Goal: Task Accomplishment & Management: Manage account settings

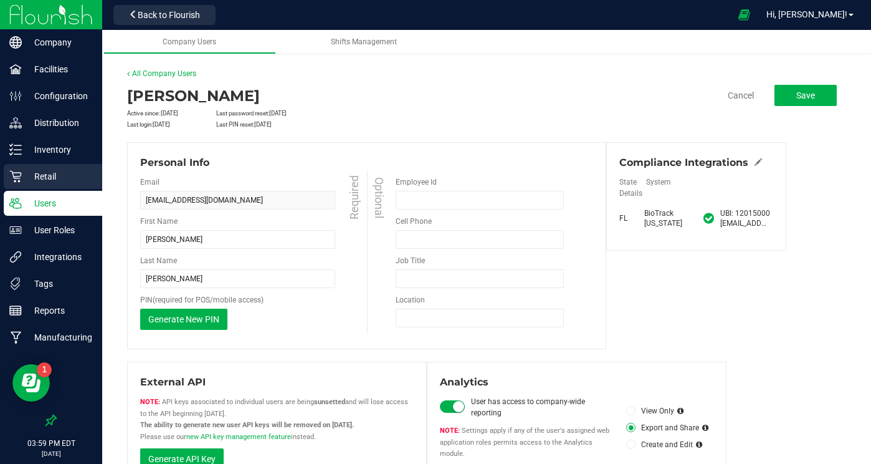
click at [49, 174] on p "Retail" at bounding box center [59, 176] width 75 height 15
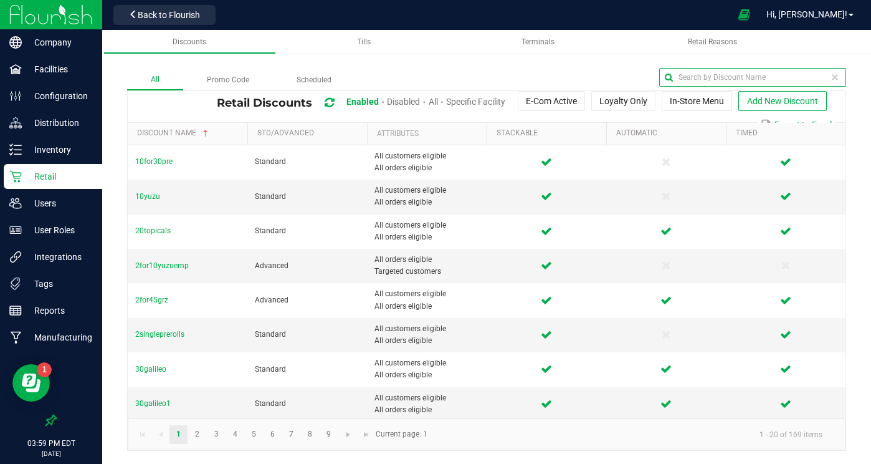
click at [822, 79] on input "text" at bounding box center [752, 77] width 187 height 19
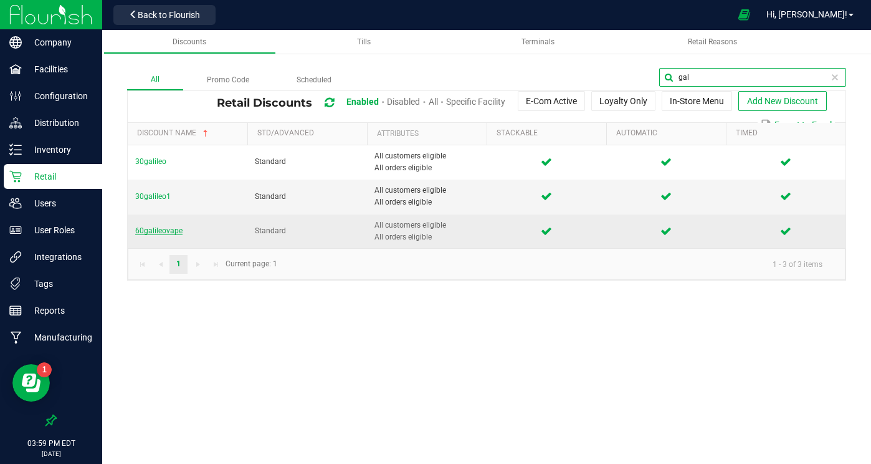
type input "gal"
click at [155, 231] on span "60galileovape" at bounding box center [158, 230] width 47 height 9
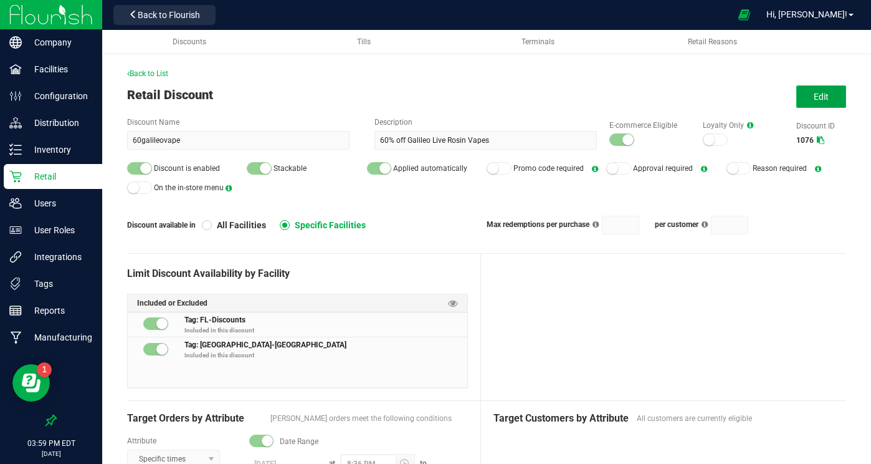
click at [808, 93] on button "Edit" at bounding box center [821, 96] width 50 height 22
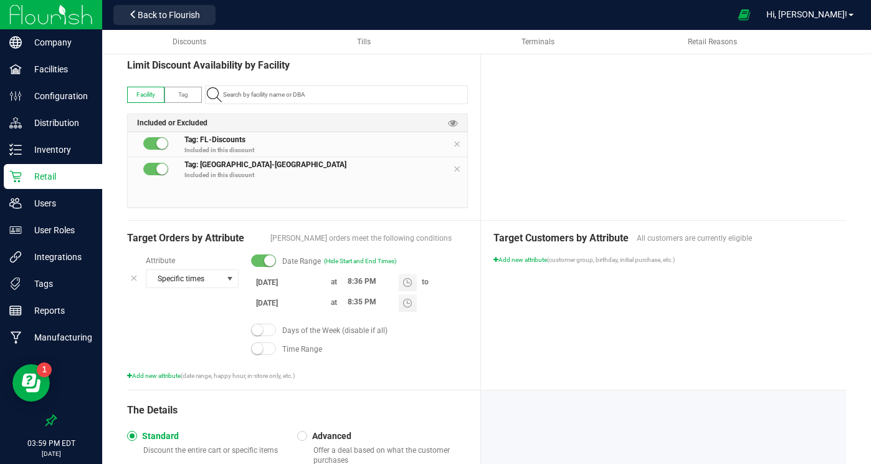
scroll to position [210, 0]
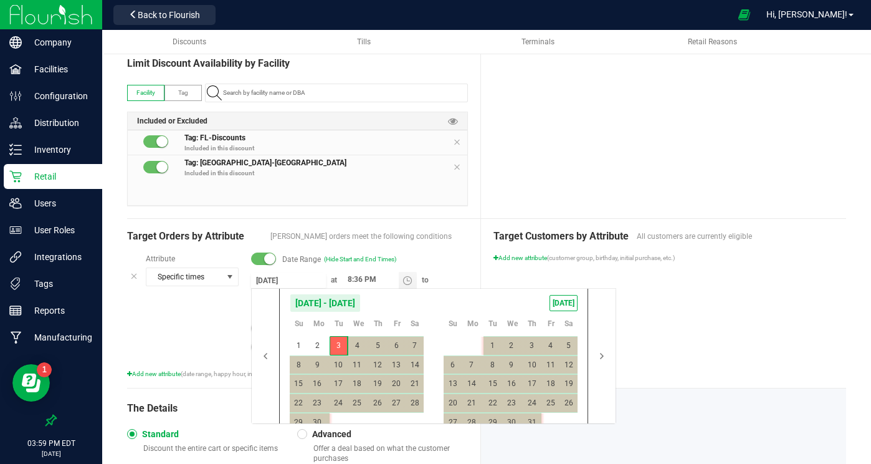
click at [268, 280] on input "[DATE]" at bounding box center [288, 280] width 75 height 16
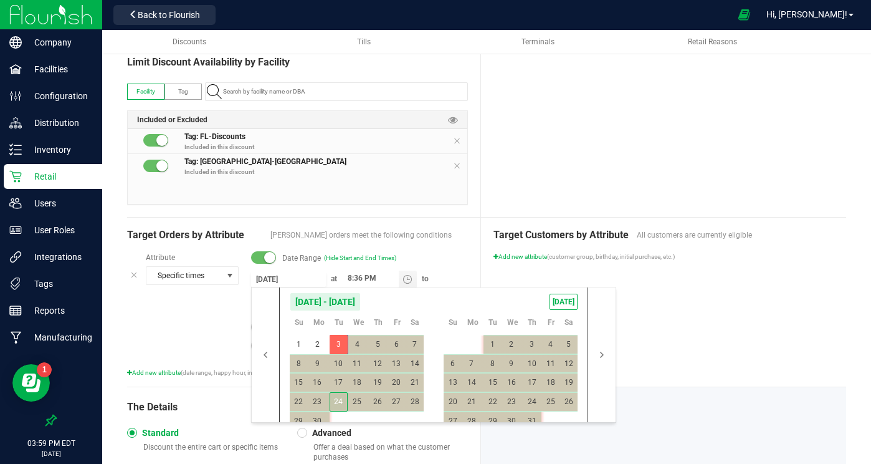
click at [336, 399] on span "24" at bounding box center [339, 401] width 18 height 19
type input "[DATE]"
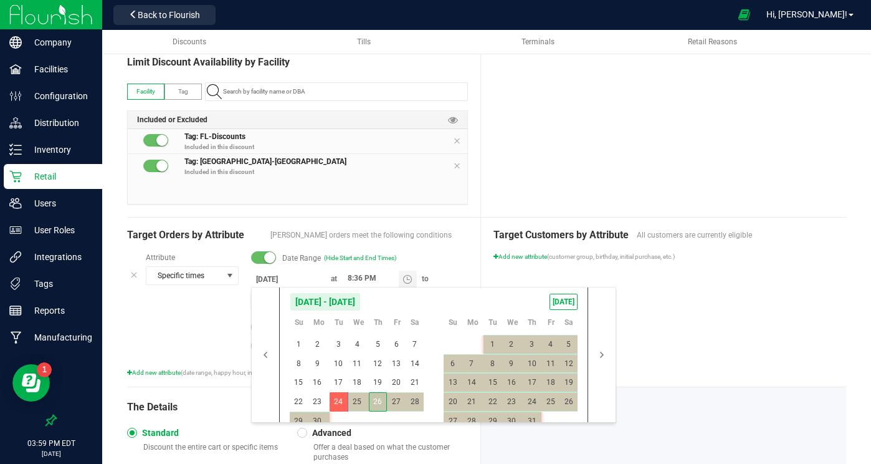
drag, startPoint x: 374, startPoint y: 401, endPoint x: 386, endPoint y: 398, distance: 12.2
click at [374, 401] on span "26" at bounding box center [378, 401] width 18 height 19
type input "[DATE]"
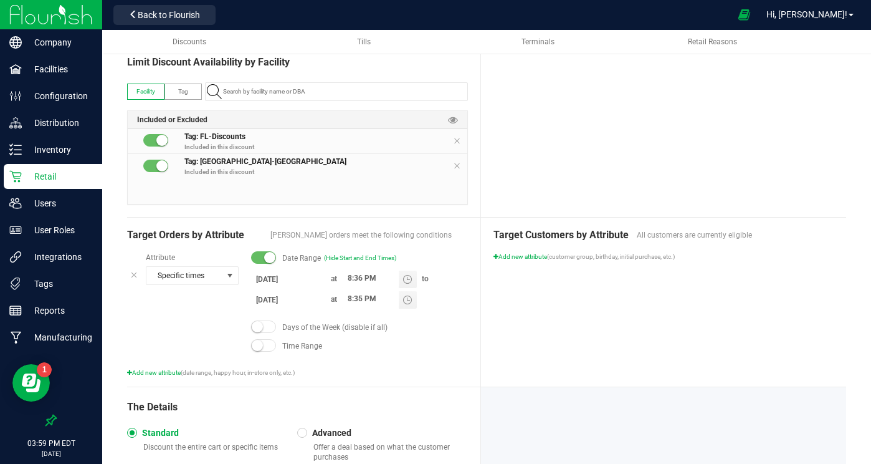
click at [677, 343] on div "Target Customers by Attribute All customers are currently eligible Add new attr…" at bounding box center [664, 301] width 366 height 169
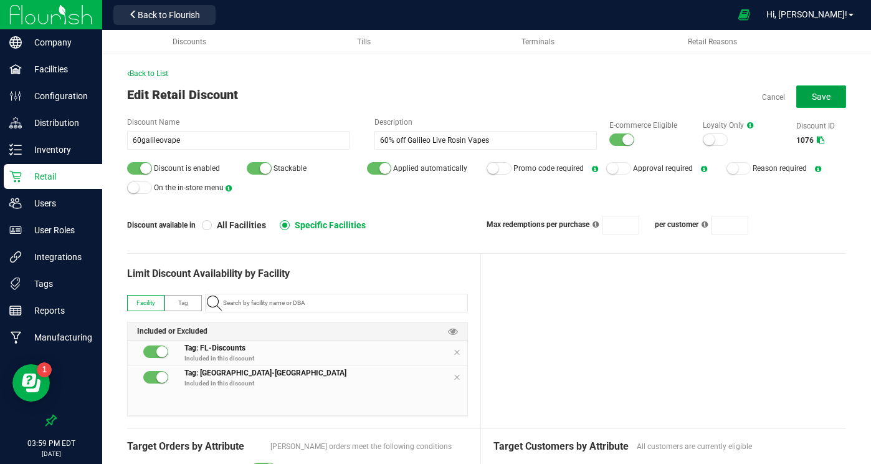
drag, startPoint x: 806, startPoint y: 96, endPoint x: 791, endPoint y: 95, distance: 15.6
click at [805, 96] on button "Save" at bounding box center [821, 96] width 50 height 22
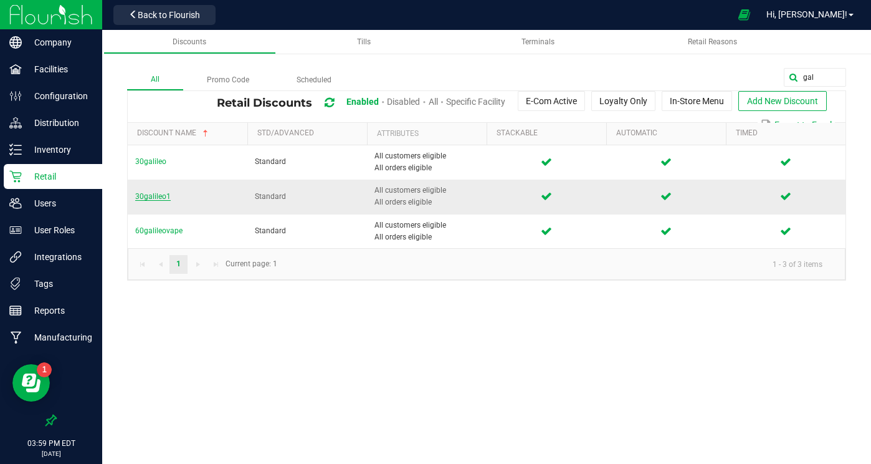
click at [166, 196] on span "30galileo1" at bounding box center [153, 196] width 36 height 9
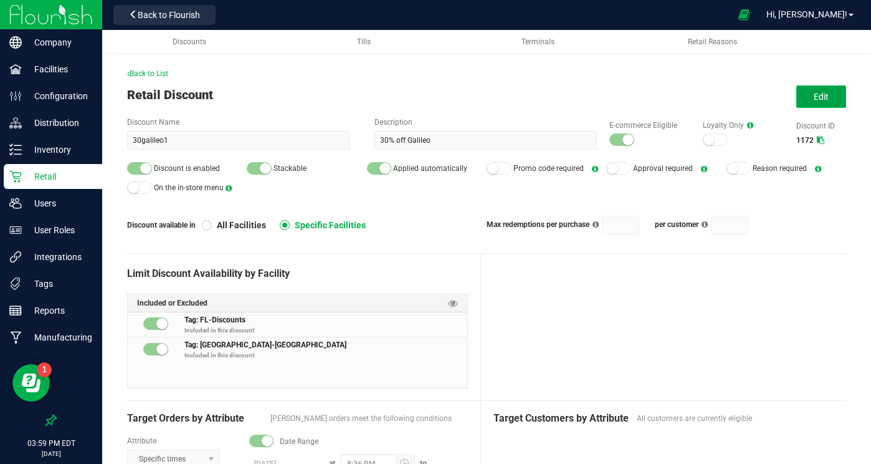
click at [827, 97] on span "Edit" at bounding box center [821, 97] width 15 height 10
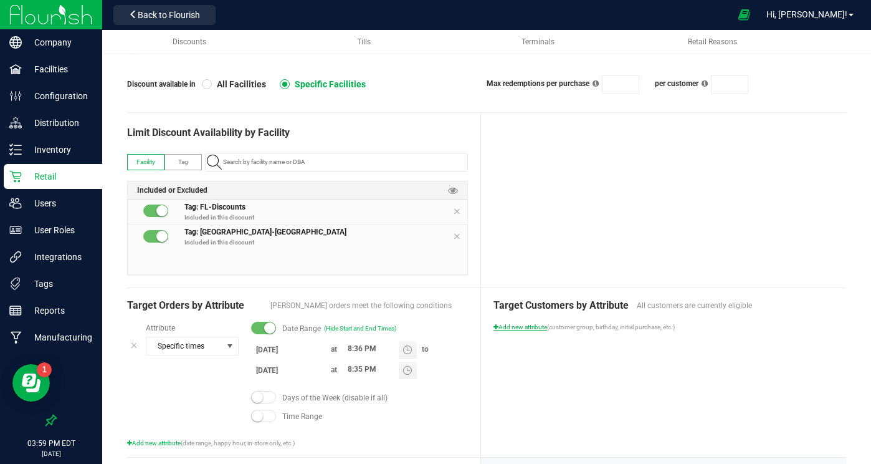
scroll to position [140, 0]
click at [270, 348] on input "[DATE]" at bounding box center [288, 351] width 75 height 16
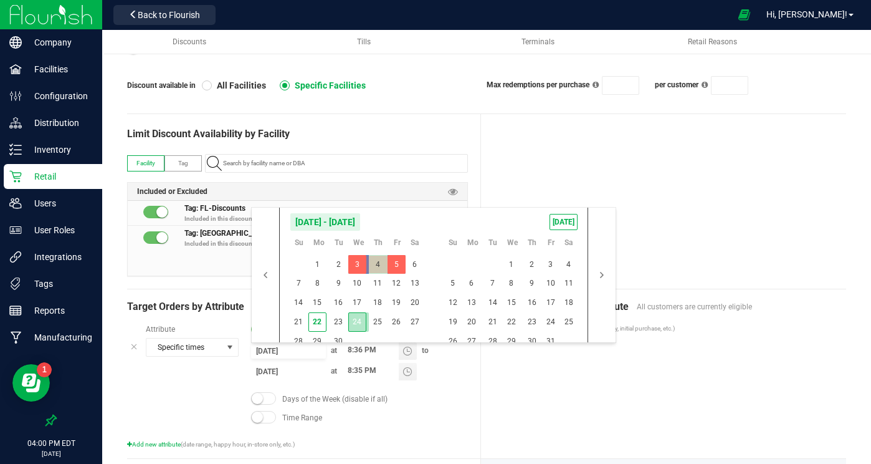
click at [360, 318] on span "24" at bounding box center [357, 321] width 18 height 19
type input "[DATE]"
drag, startPoint x: 399, startPoint y: 319, endPoint x: 419, endPoint y: 312, distance: 21.7
click at [399, 319] on span "26" at bounding box center [397, 321] width 18 height 19
type input "[DATE]"
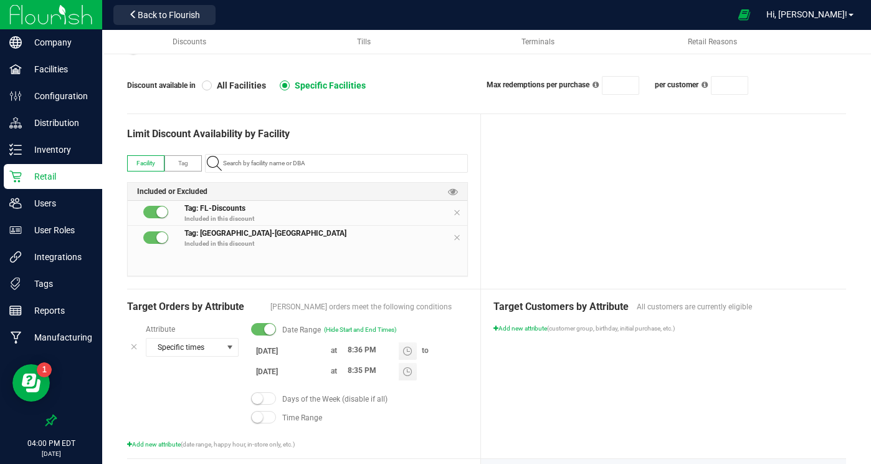
click at [656, 265] on div at bounding box center [664, 201] width 366 height 174
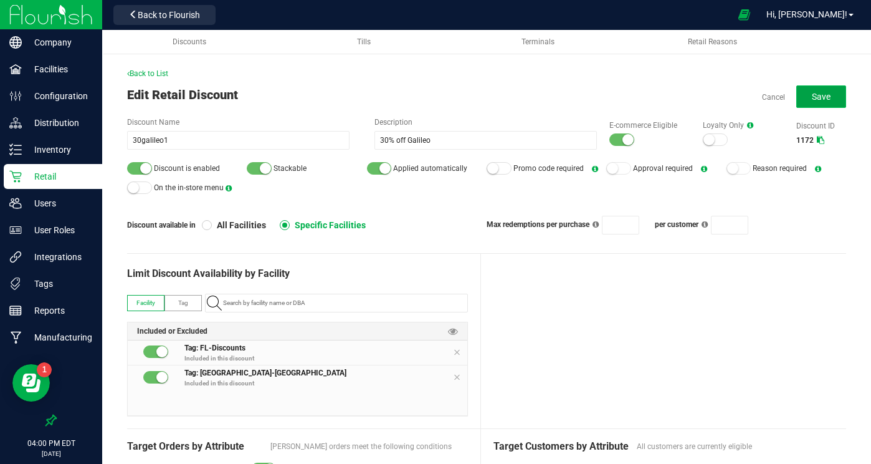
click at [816, 103] on button "Save" at bounding box center [821, 96] width 50 height 22
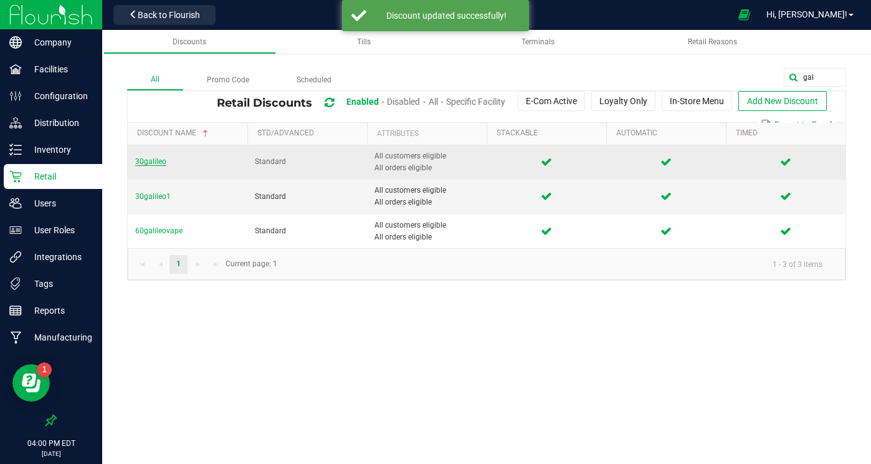
click at [151, 160] on span "30galileo" at bounding box center [150, 161] width 31 height 9
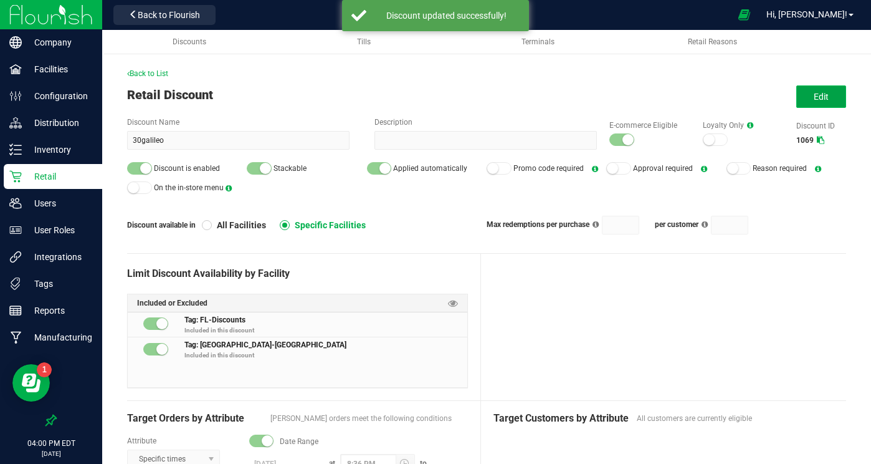
click at [811, 87] on button "Edit" at bounding box center [821, 96] width 50 height 22
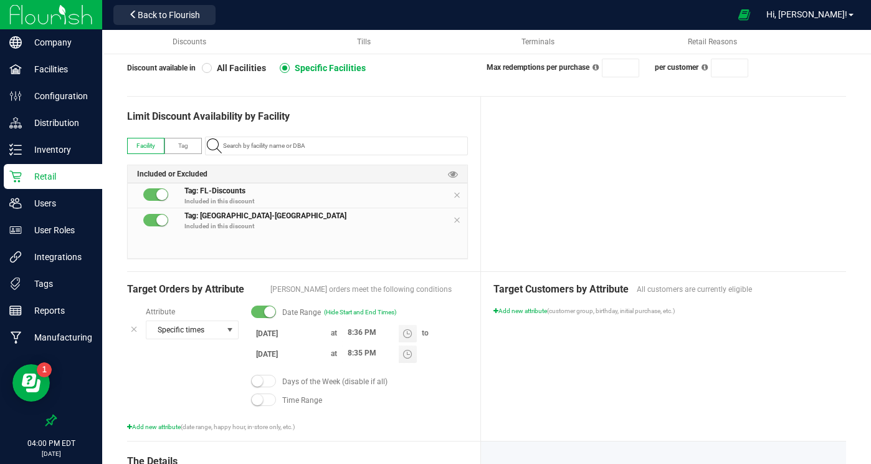
scroll to position [156, 0]
click at [284, 353] on input "[DATE]" at bounding box center [288, 354] width 75 height 16
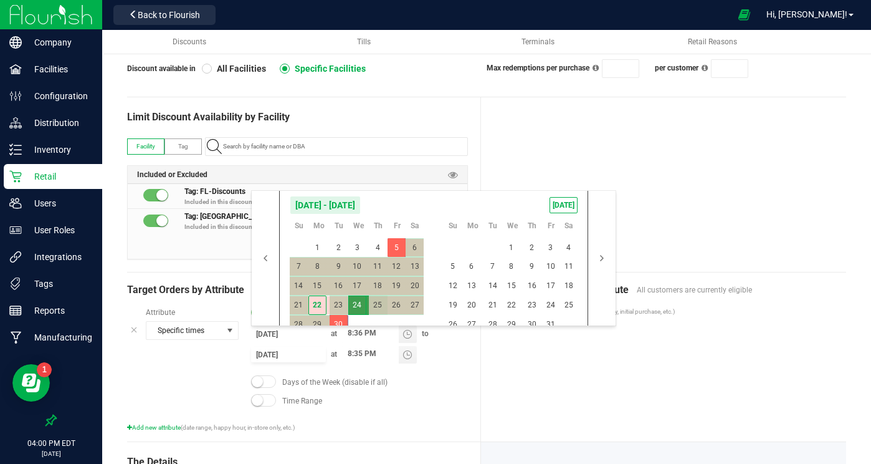
drag, startPoint x: 353, startPoint y: 301, endPoint x: 374, endPoint y: 313, distance: 24.3
click at [353, 301] on span "24" at bounding box center [357, 304] width 18 height 19
type input "[DATE]"
click at [667, 388] on div "Target Customers by Attribute All customers are currently eligible Add new attr…" at bounding box center [664, 356] width 366 height 169
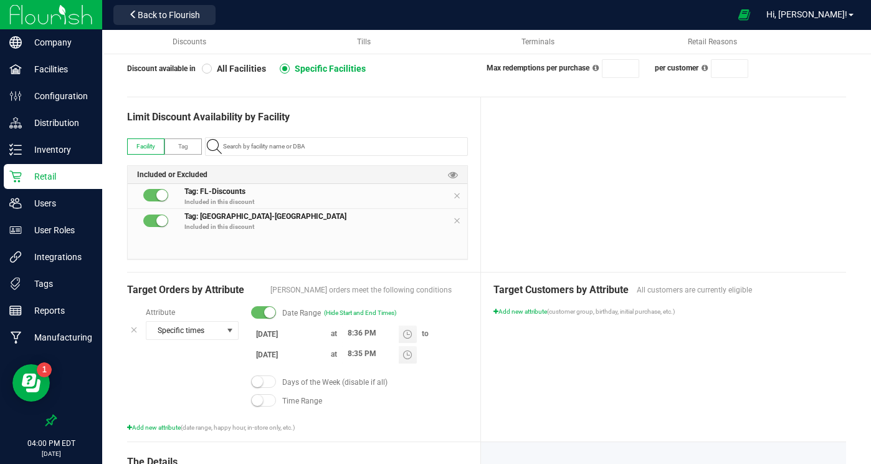
click at [715, 221] on div at bounding box center [664, 184] width 366 height 174
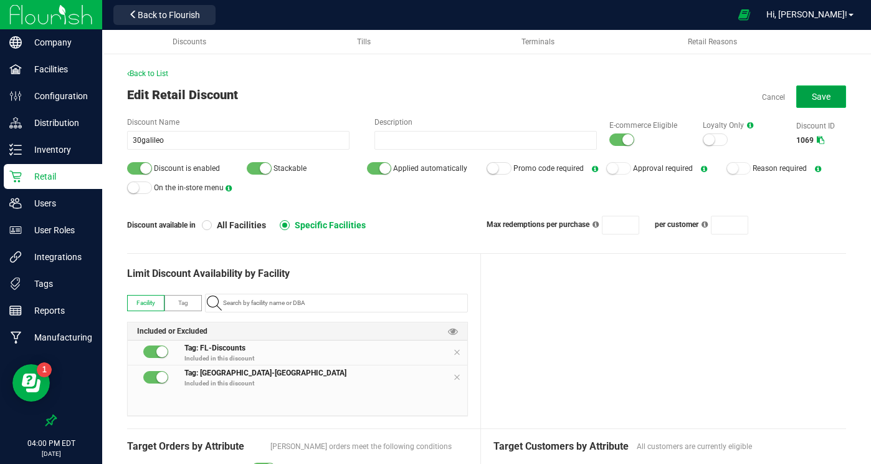
click at [814, 98] on span "Save" at bounding box center [821, 97] width 19 height 10
